Goal: Task Accomplishment & Management: Manage account settings

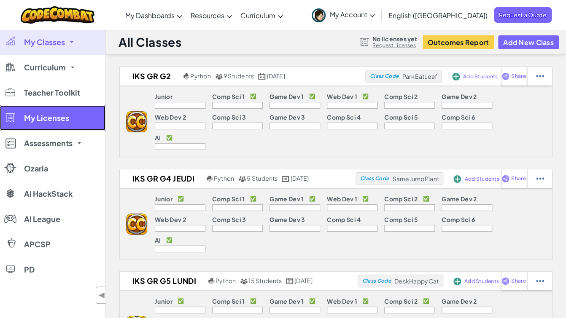
click at [58, 115] on span "My Licenses" at bounding box center [46, 118] width 45 height 8
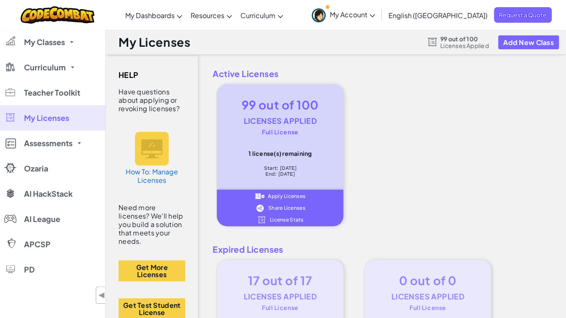
click at [288, 209] on span "Share Licenses" at bounding box center [286, 208] width 37 height 5
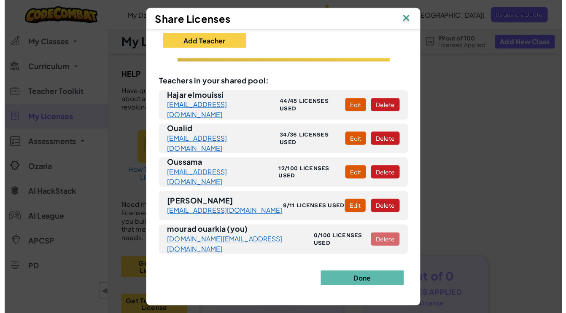
scroll to position [106, 0]
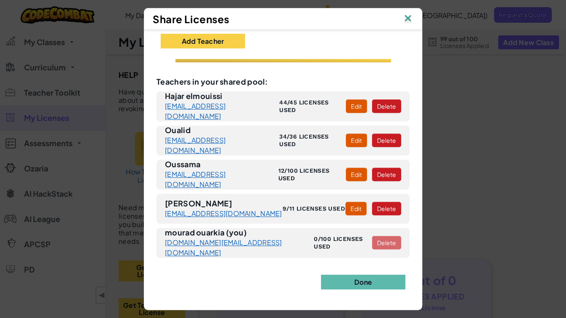
click at [411, 16] on img at bounding box center [407, 19] width 11 height 13
